Goal: Information Seeking & Learning: Learn about a topic

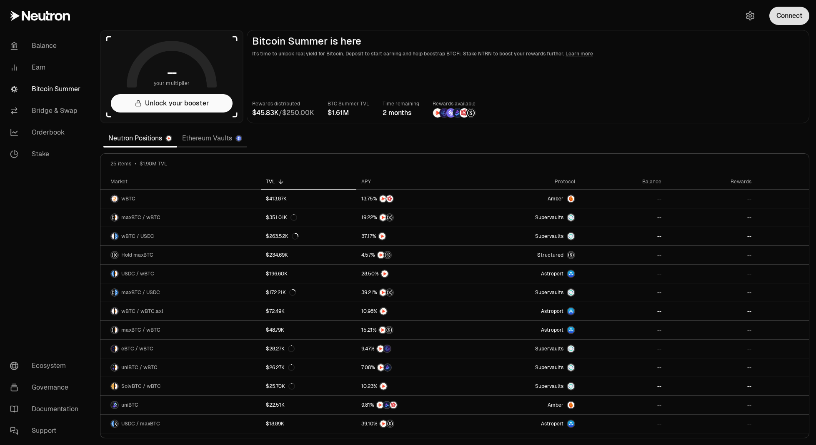
click at [785, 15] on button "Connect" at bounding box center [789, 16] width 40 height 18
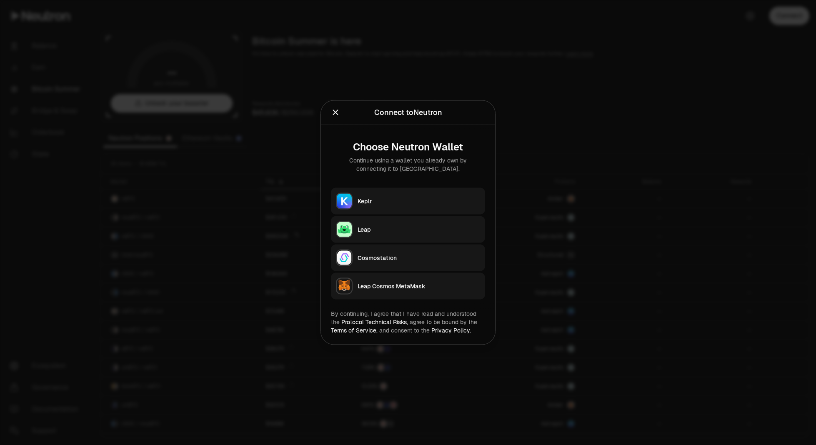
click at [431, 208] on button "Keplr" at bounding box center [408, 201] width 154 height 27
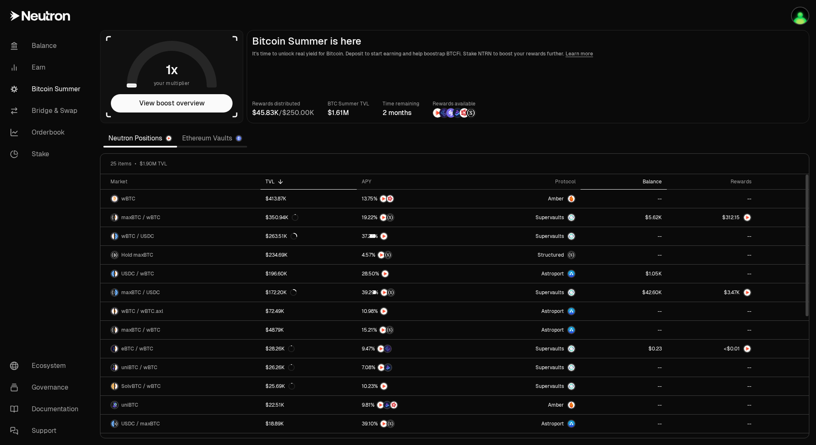
click at [650, 177] on th "Balance" at bounding box center [623, 181] width 86 height 15
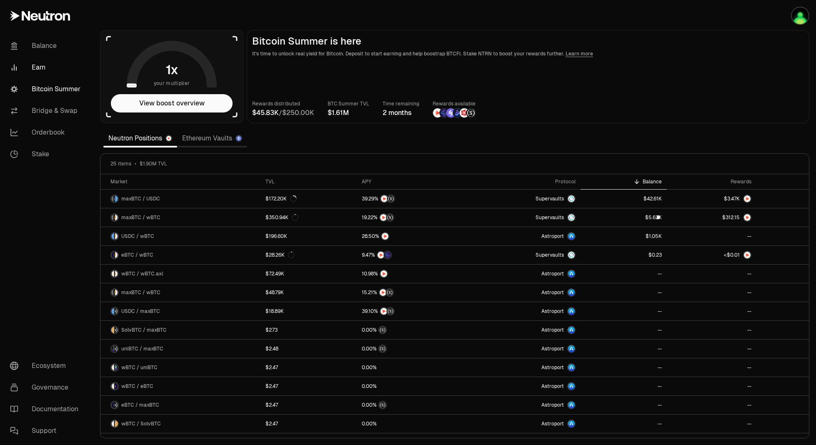
click at [48, 65] on link "Earn" at bounding box center [46, 68] width 87 height 22
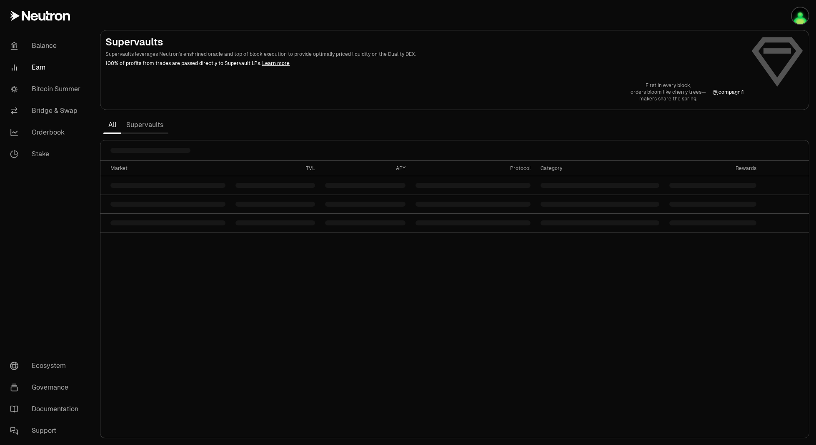
click at [136, 128] on link "Supervaults" at bounding box center [144, 125] width 47 height 17
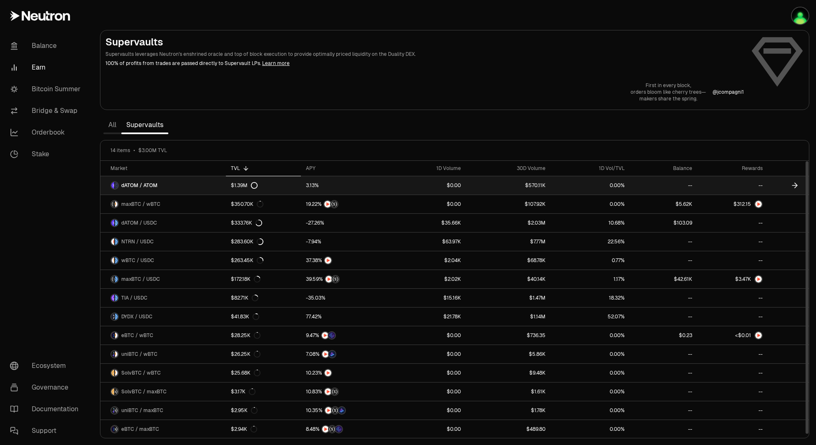
click at [178, 185] on link "dATOM / ATOM" at bounding box center [162, 185] width 125 height 18
click at [149, 183] on span "dATOM / ATOM" at bounding box center [139, 185] width 36 height 7
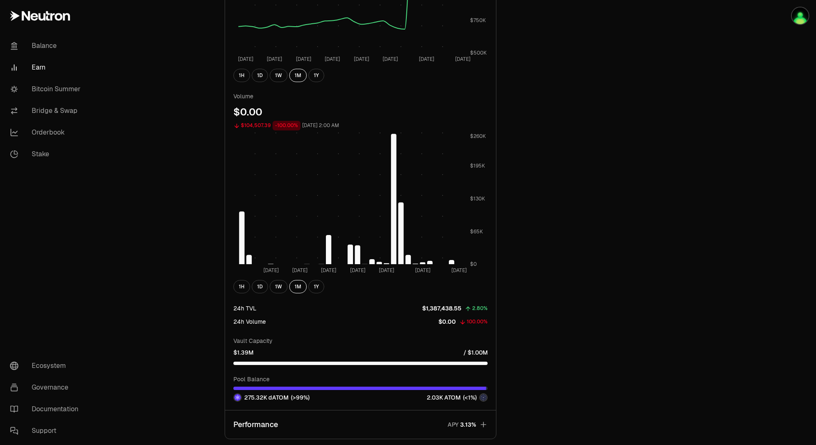
scroll to position [471, 0]
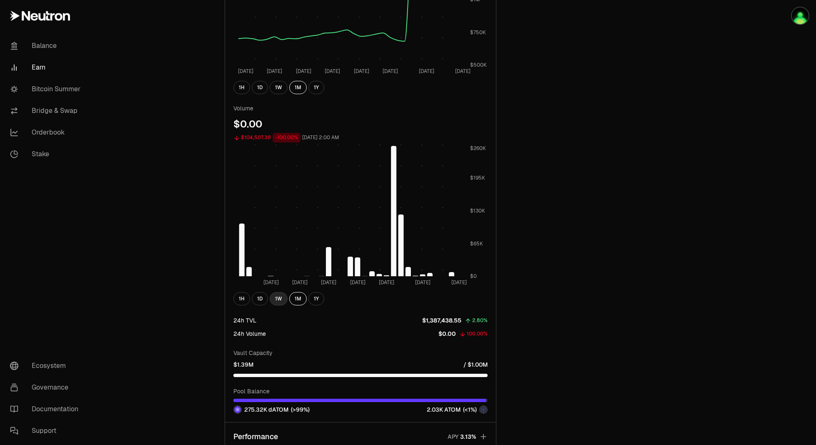
click at [276, 302] on button "1W" at bounding box center [279, 298] width 18 height 13
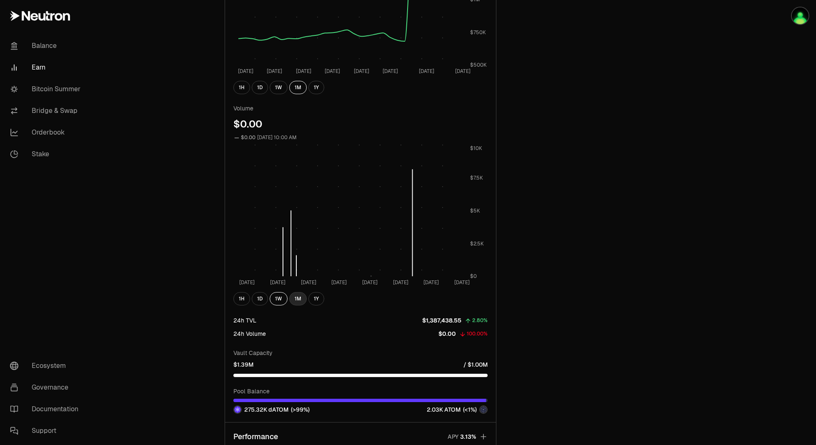
click at [303, 297] on button "1M" at bounding box center [298, 298] width 18 height 13
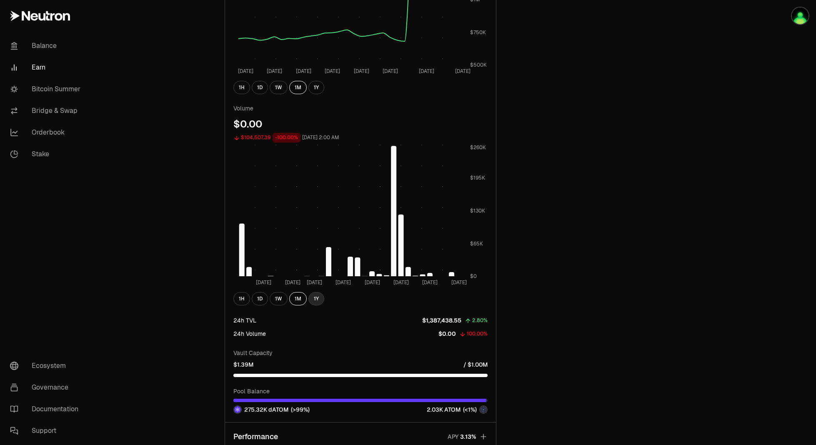
click at [313, 297] on button "1Y" at bounding box center [316, 298] width 16 height 13
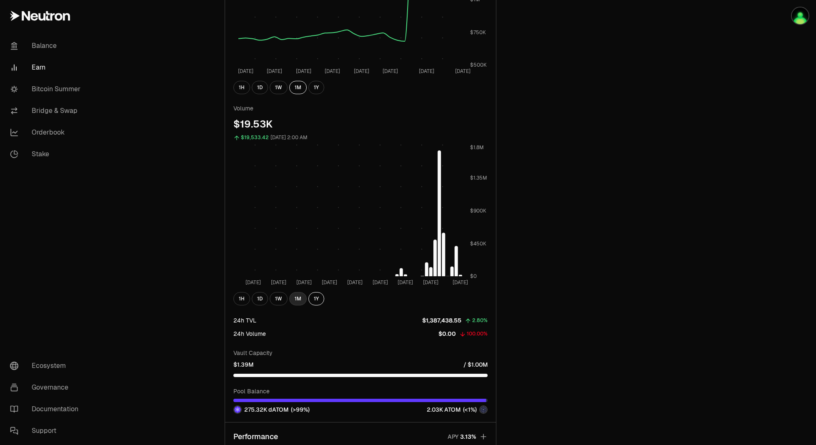
click at [291, 295] on button "1M" at bounding box center [298, 298] width 18 height 13
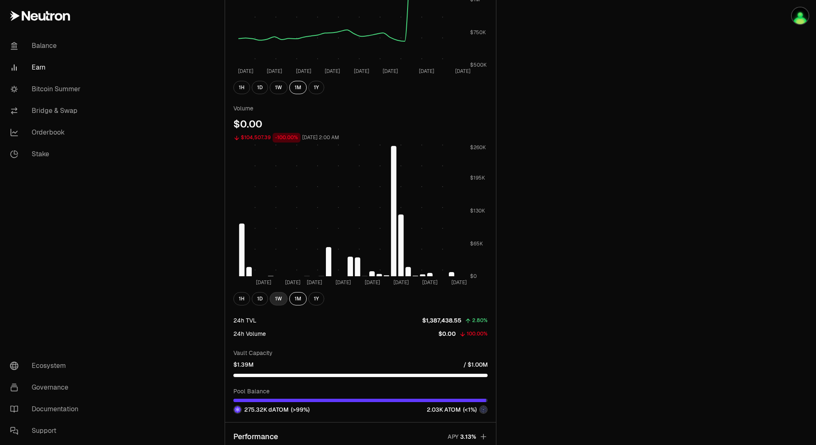
click at [280, 298] on button "1W" at bounding box center [279, 298] width 18 height 13
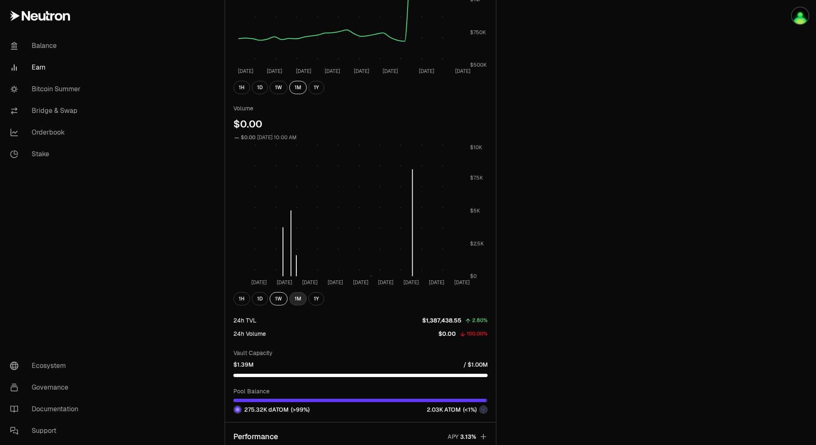
click at [298, 295] on button "1M" at bounding box center [298, 298] width 18 height 13
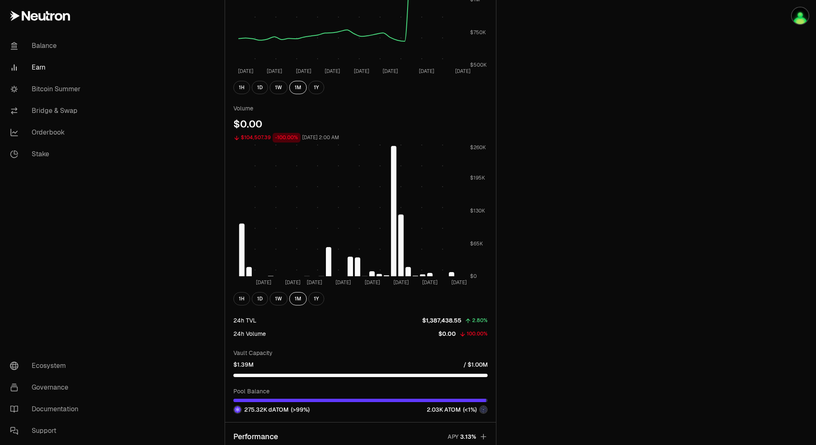
click at [694, 125] on div "Back to Supervaults dATOM ATOM 1.1964 ATOM ($4.14) = 1 dATOM ($4.96) Performanc…" at bounding box center [455, 71] width 480 height 1018
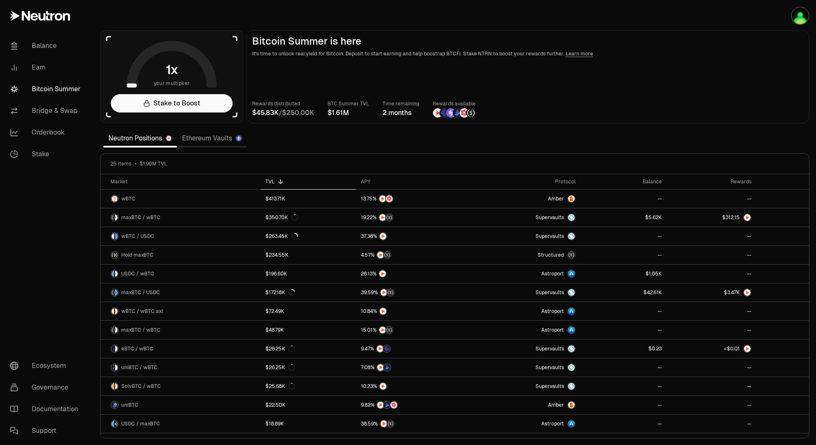
click at [218, 141] on link "Ethereum Vaults" at bounding box center [212, 138] width 70 height 17
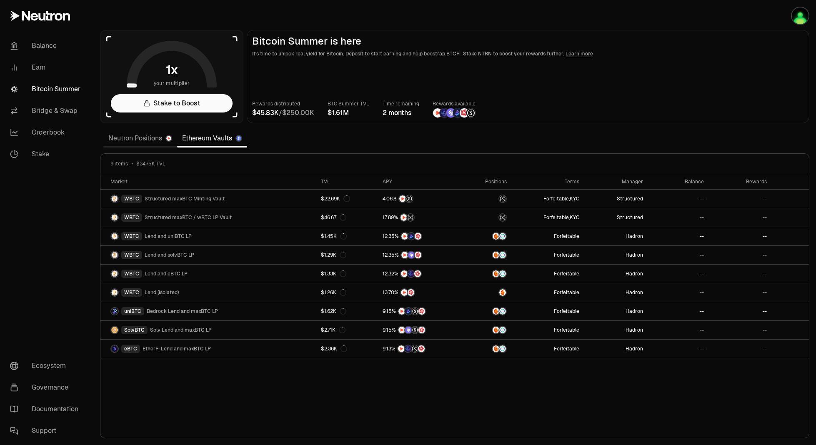
click at [653, 106] on div "Rewards distributed / BTC Summer TVL Time remaining 2 months Rewards available" at bounding box center [528, 109] width 552 height 18
